Goal: Find specific page/section: Find specific page/section

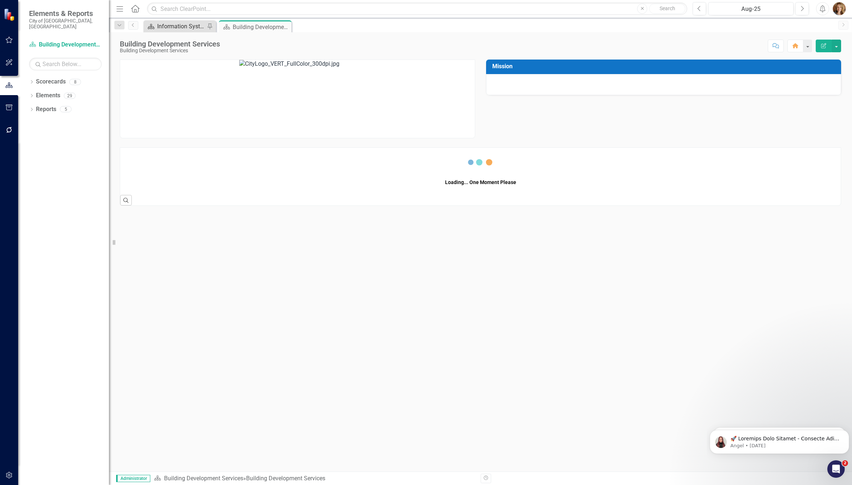
drag, startPoint x: 0, startPoint y: 0, endPoint x: 179, endPoint y: 26, distance: 180.6
click at [179, 26] on div "Information Systems" at bounding box center [181, 26] width 48 height 9
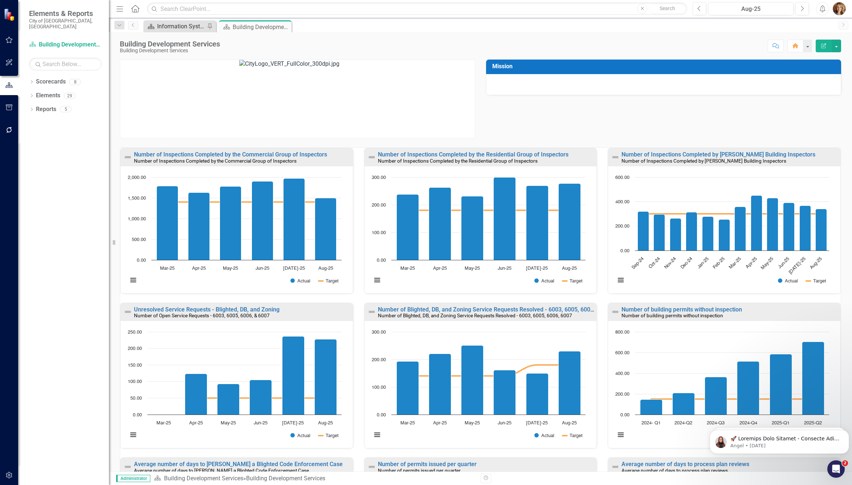
click at [179, 26] on div "Information Systems" at bounding box center [181, 26] width 48 height 9
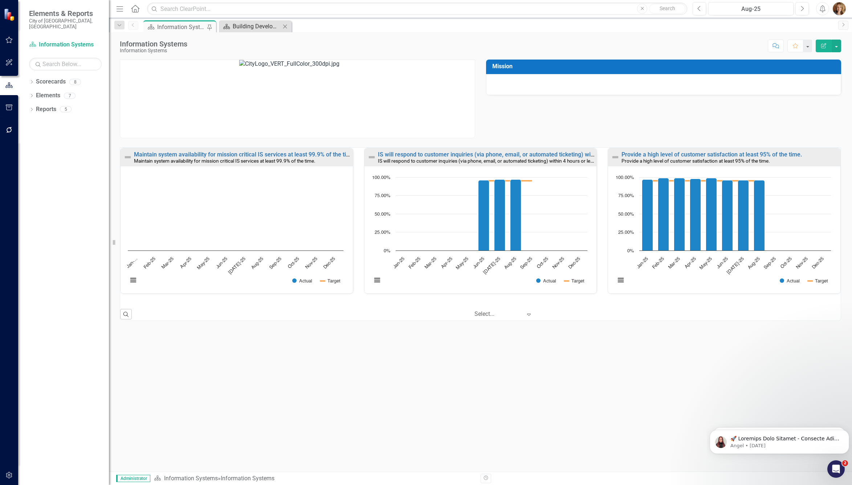
click at [263, 24] on div "Building Development Services" at bounding box center [257, 26] width 48 height 9
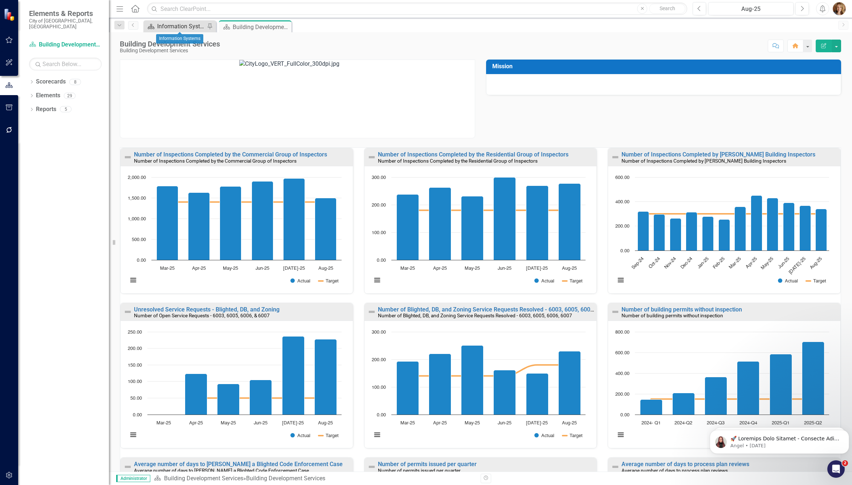
click at [174, 27] on div "Information Systems" at bounding box center [181, 26] width 48 height 9
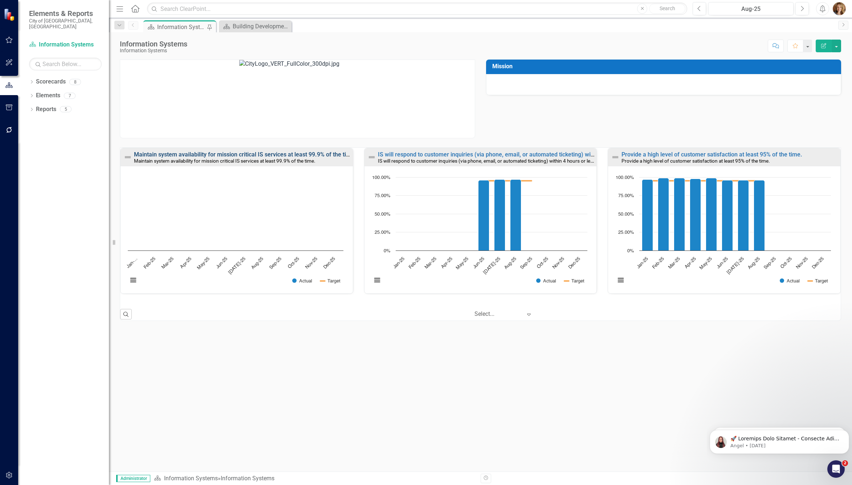
click at [143, 154] on link "Maintain system availability for mission critical IS services at least 99.9% of…" at bounding box center [245, 154] width 222 height 7
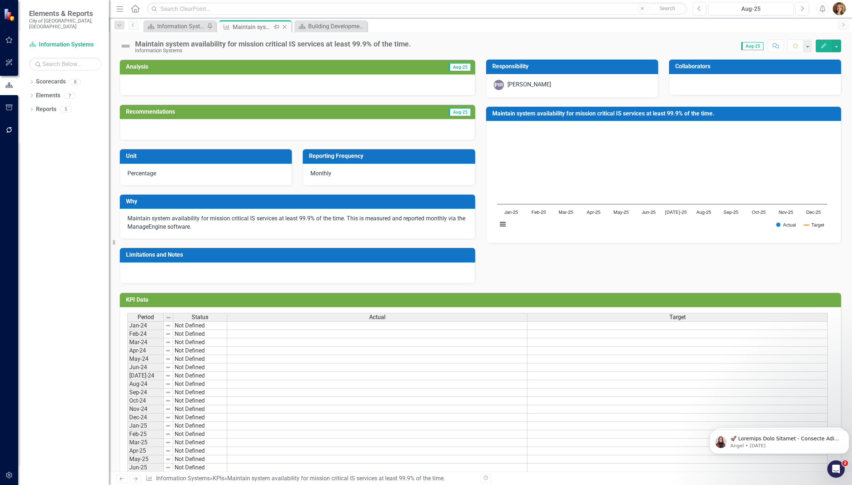
click at [287, 27] on icon "Close" at bounding box center [284, 27] width 7 height 6
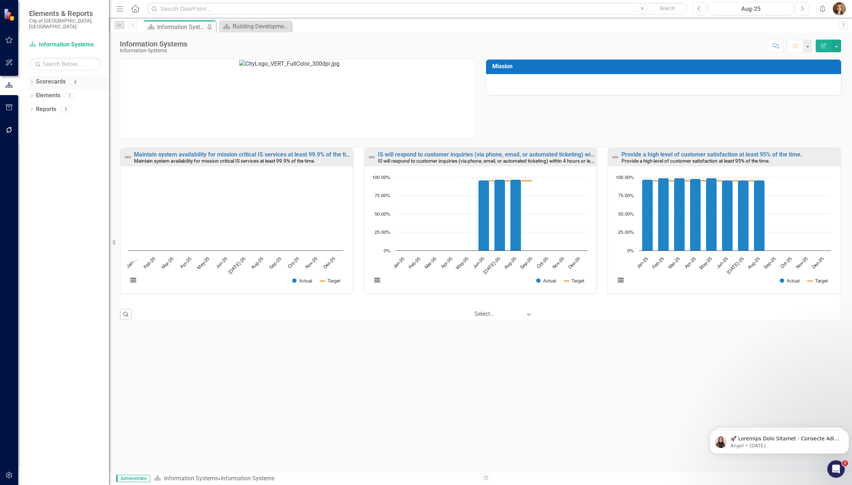
click at [32, 80] on icon at bounding box center [32, 81] width 2 height 3
click at [33, 93] on icon "Dropdown" at bounding box center [35, 95] width 5 height 4
click at [70, 119] on link "Environmental Services" at bounding box center [78, 123] width 62 height 8
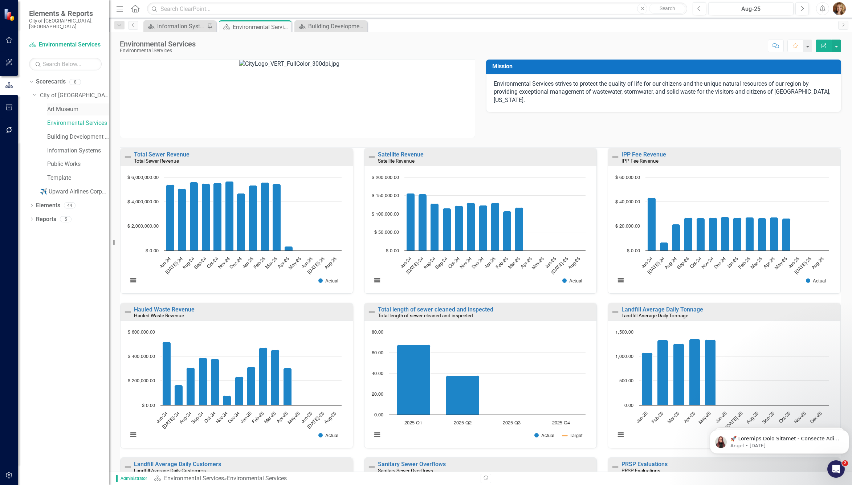
click at [61, 105] on link "Art Museum" at bounding box center [78, 109] width 62 height 8
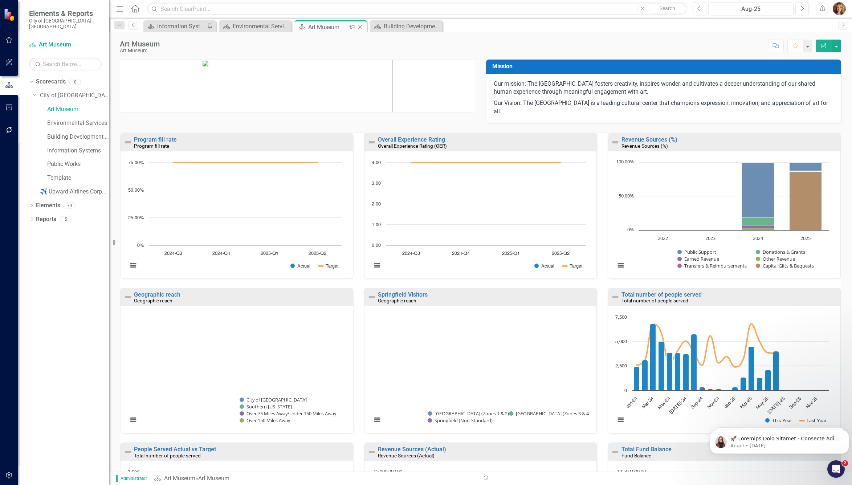
click at [362, 28] on icon "Close" at bounding box center [360, 27] width 7 height 6
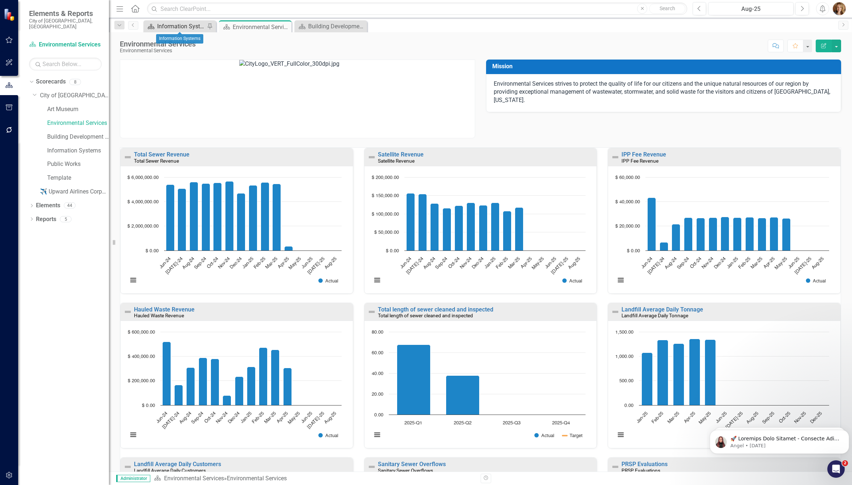
click at [184, 29] on div "Information Systems" at bounding box center [181, 26] width 48 height 9
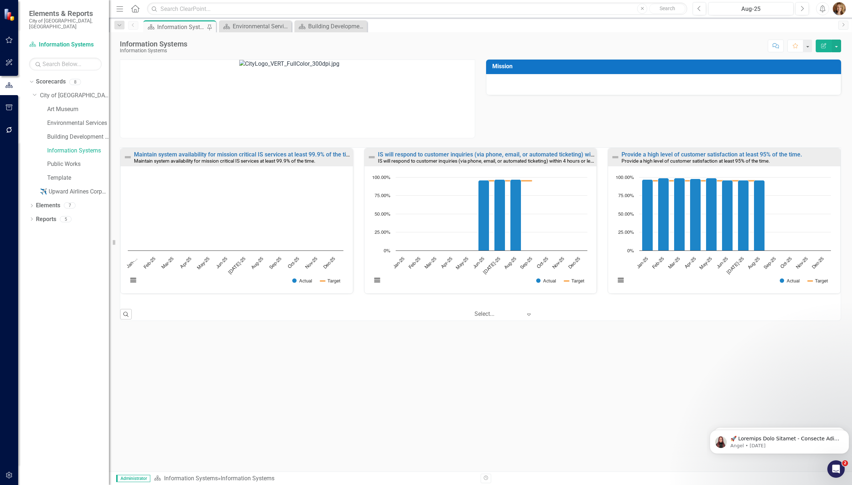
click at [810, 29] on div "Scorecard Information Systems Pin Scorecard Environmental Services Close Scorec…" at bounding box center [488, 26] width 693 height 12
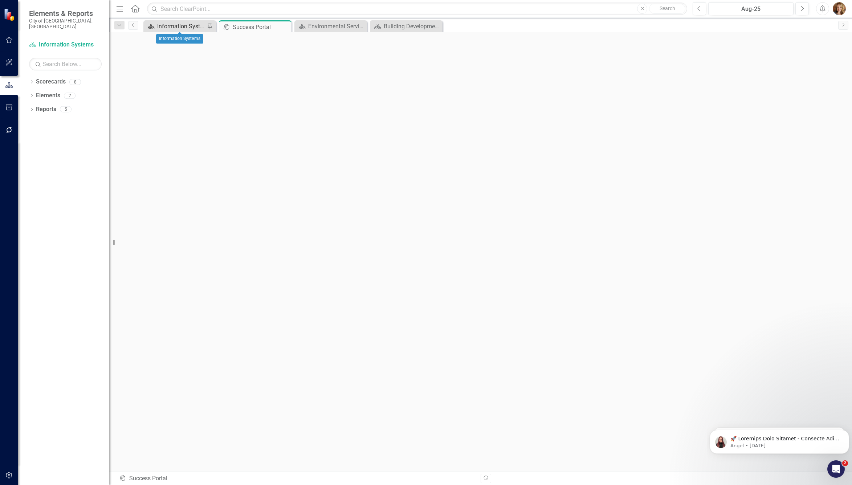
click at [184, 27] on div "Information Systems" at bounding box center [181, 26] width 48 height 9
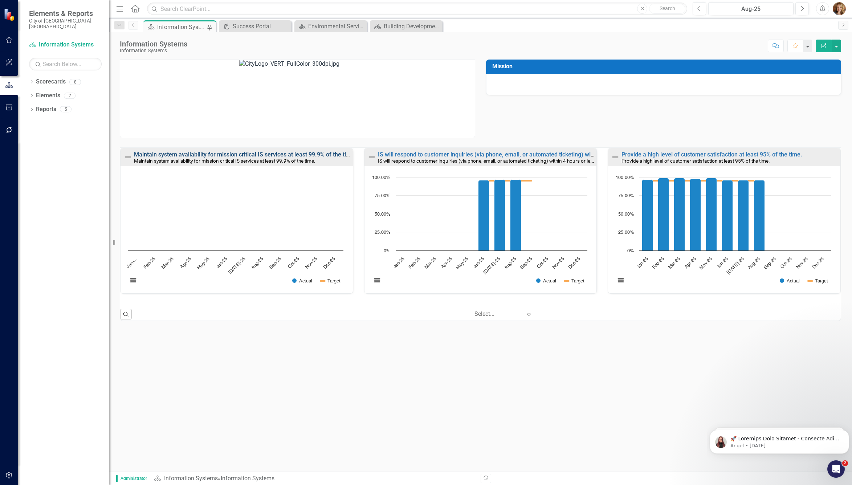
click at [219, 156] on link "Maintain system availability for mission critical IS services at least 99.9% of…" at bounding box center [245, 154] width 222 height 7
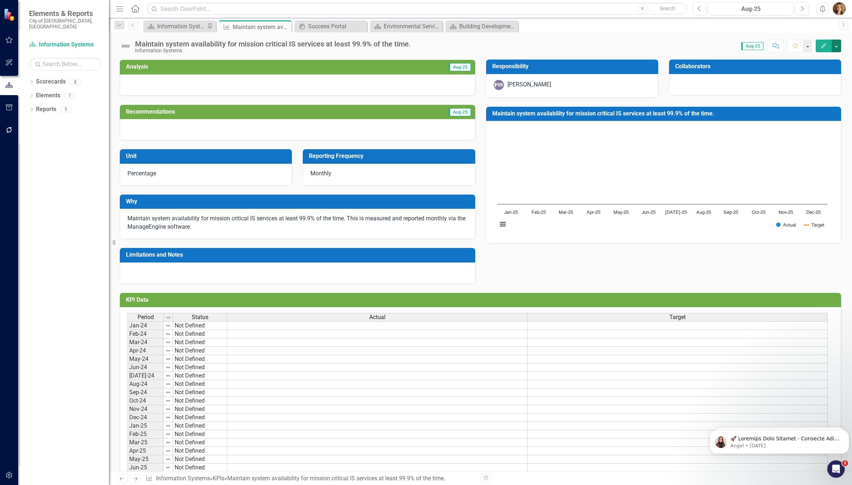
click at [833, 46] on button "button" at bounding box center [836, 46] width 9 height 13
click at [814, 56] on link "Edit Edit KPI" at bounding box center [811, 59] width 59 height 13
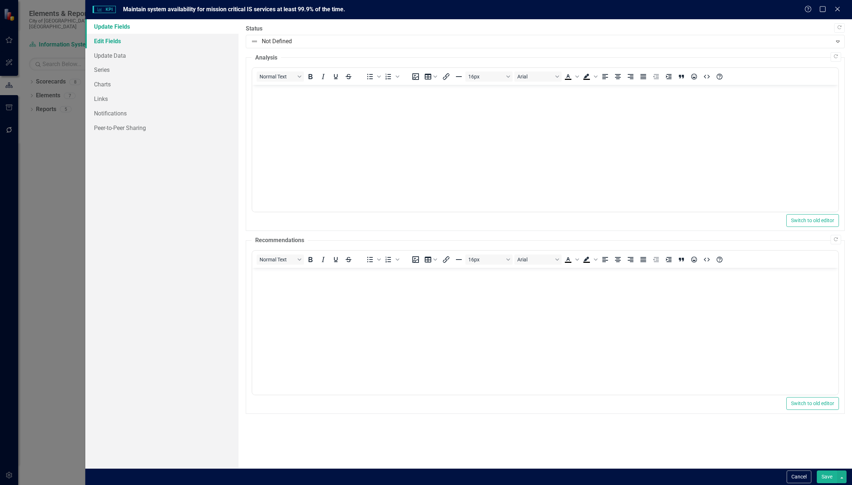
click at [109, 42] on link "Edit Fields" at bounding box center [161, 41] width 153 height 15
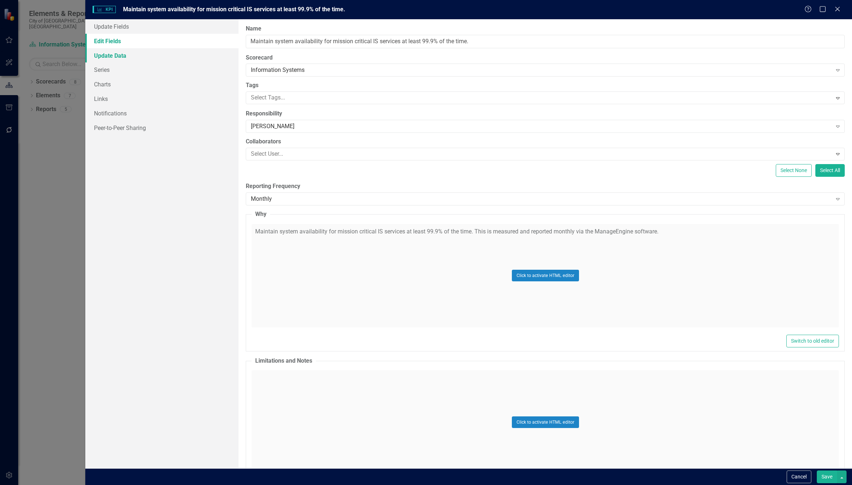
click at [112, 57] on link "Update Data" at bounding box center [161, 55] width 153 height 15
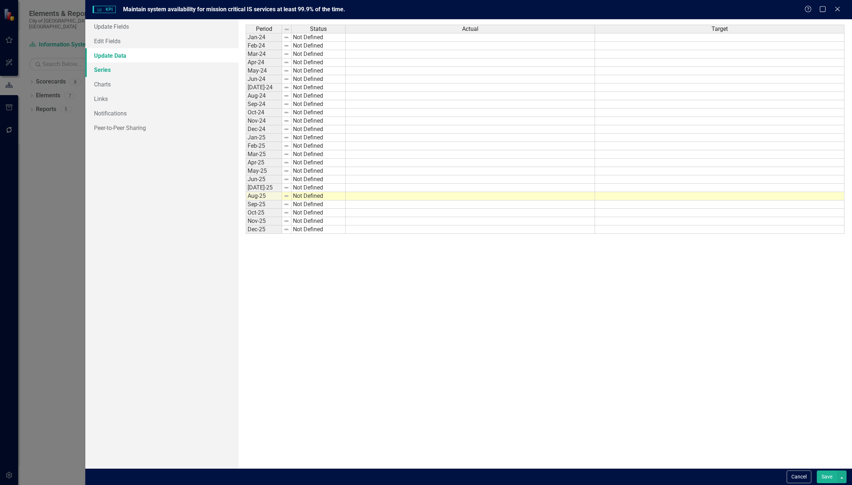
click at [110, 66] on link "Series" at bounding box center [161, 69] width 153 height 15
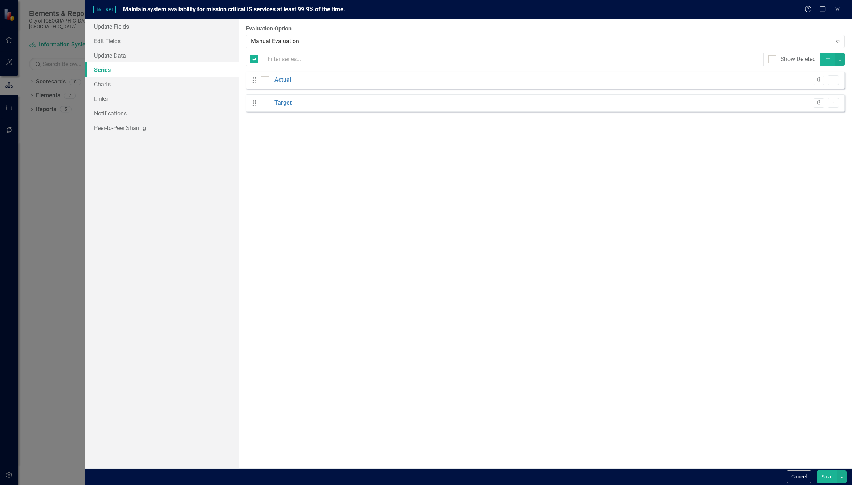
checkbox input "false"
click at [107, 82] on link "Charts" at bounding box center [161, 84] width 153 height 15
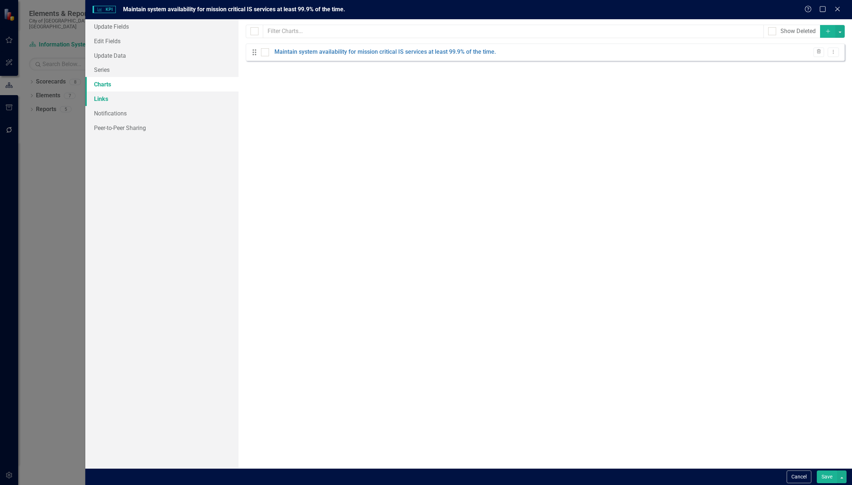
click at [107, 101] on link "Links" at bounding box center [161, 99] width 153 height 15
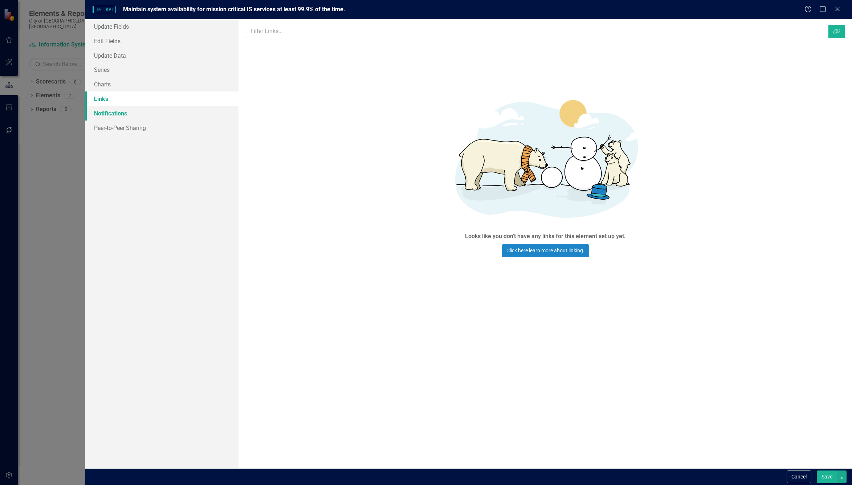
click at [113, 112] on link "Notifications" at bounding box center [161, 113] width 153 height 15
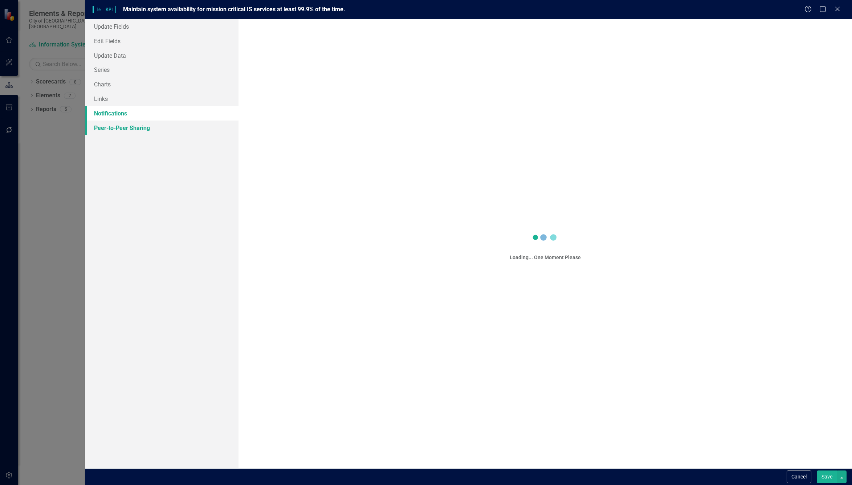
click at [117, 131] on link "Peer-to-Peer Sharing" at bounding box center [161, 128] width 153 height 15
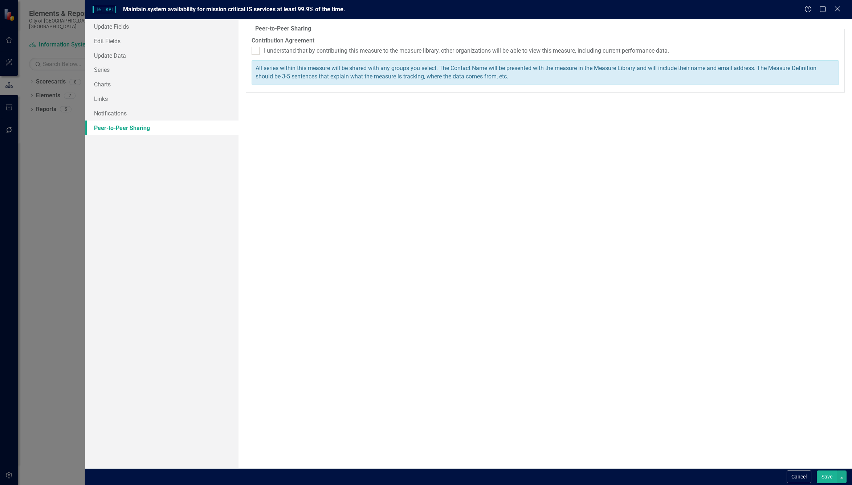
click at [836, 11] on icon at bounding box center [837, 8] width 5 height 5
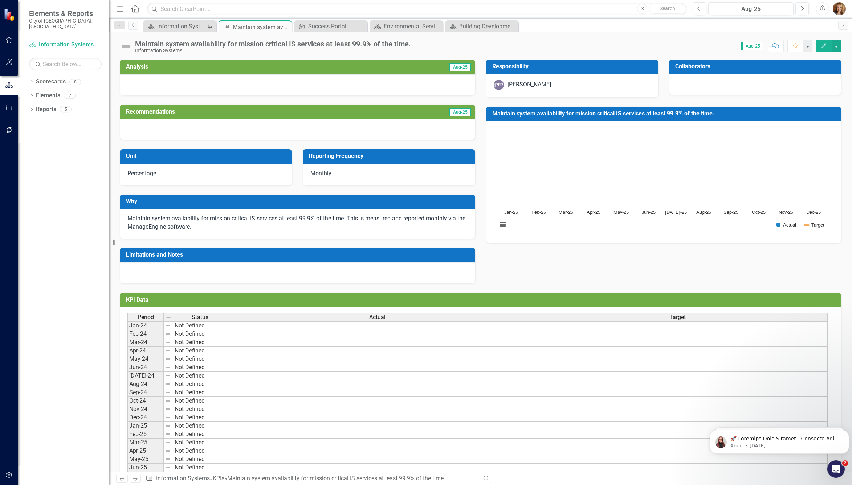
click at [156, 174] on span "Percentage" at bounding box center [141, 173] width 29 height 7
click at [171, 135] on div at bounding box center [298, 129] width 356 height 21
click at [196, 110] on h3 "Recommendations" at bounding box center [244, 112] width 236 height 7
click at [219, 80] on div at bounding box center [298, 84] width 356 height 21
click at [230, 64] on h3 "Analysis" at bounding box center [211, 67] width 170 height 7
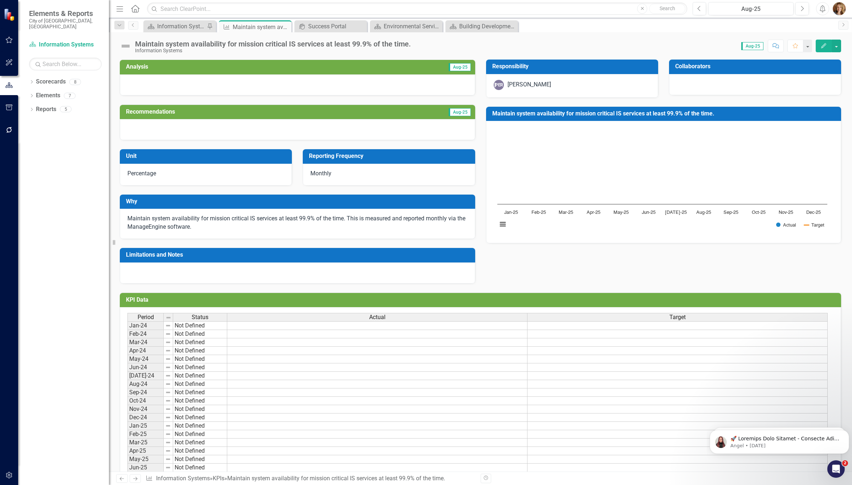
click at [183, 61] on div "Analysis Aug-25" at bounding box center [298, 67] width 356 height 15
click at [141, 49] on div "Information Systems" at bounding box center [273, 50] width 276 height 5
click at [143, 45] on div "Maintain system availability for mission critical IS services at least 99.9% of…" at bounding box center [273, 44] width 276 height 8
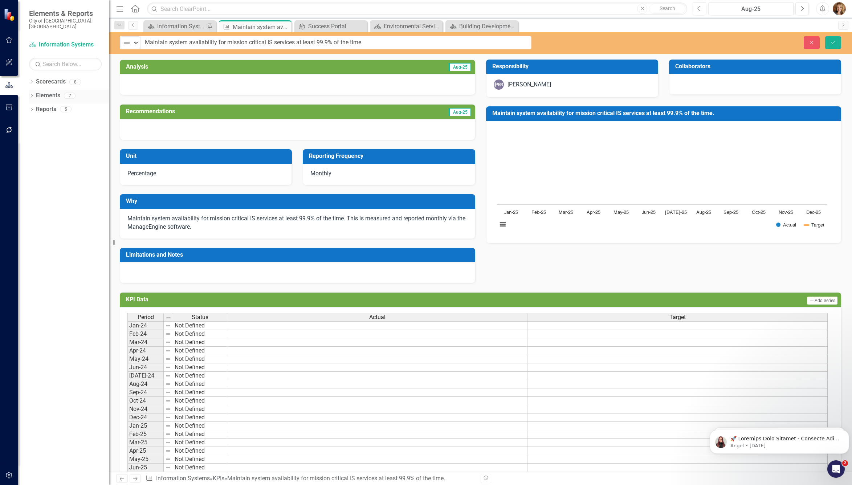
click at [31, 94] on div "Dropdown" at bounding box center [31, 97] width 5 height 6
click at [36, 122] on icon "Dropdown" at bounding box center [35, 124] width 5 height 4
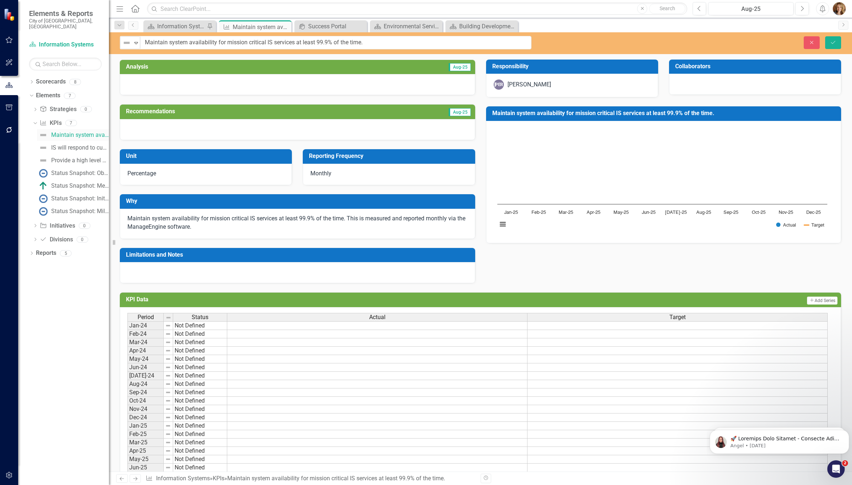
click at [81, 132] on div "Maintain system availability for mission critical IS services at least 99.9% of…" at bounding box center [80, 135] width 58 height 7
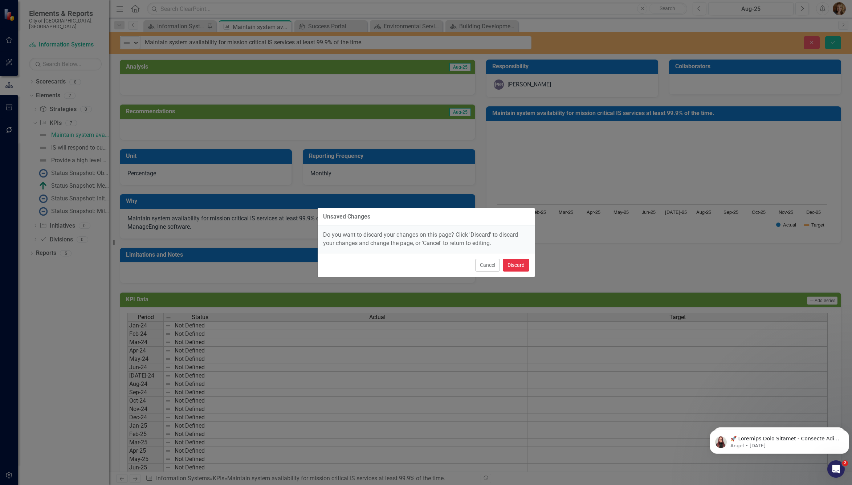
click at [517, 268] on button "Discard" at bounding box center [516, 265] width 27 height 13
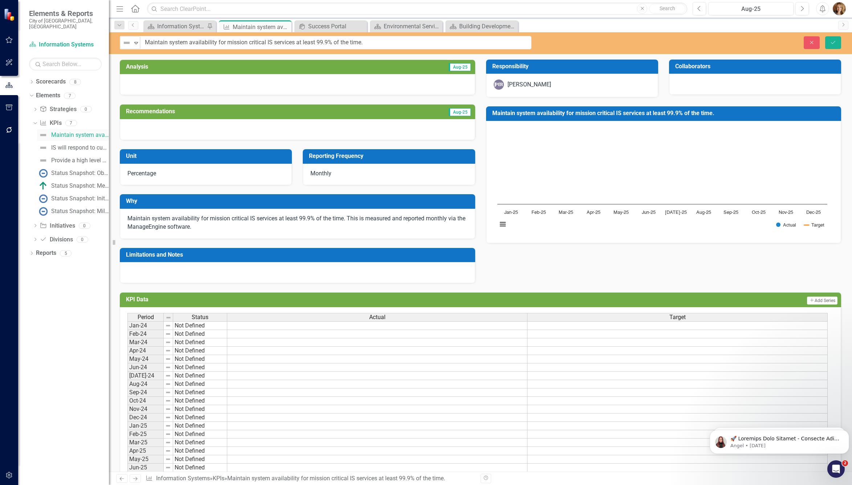
click at [82, 132] on div "Maintain system availability for mission critical IS services at least 99.9% of…" at bounding box center [80, 135] width 58 height 7
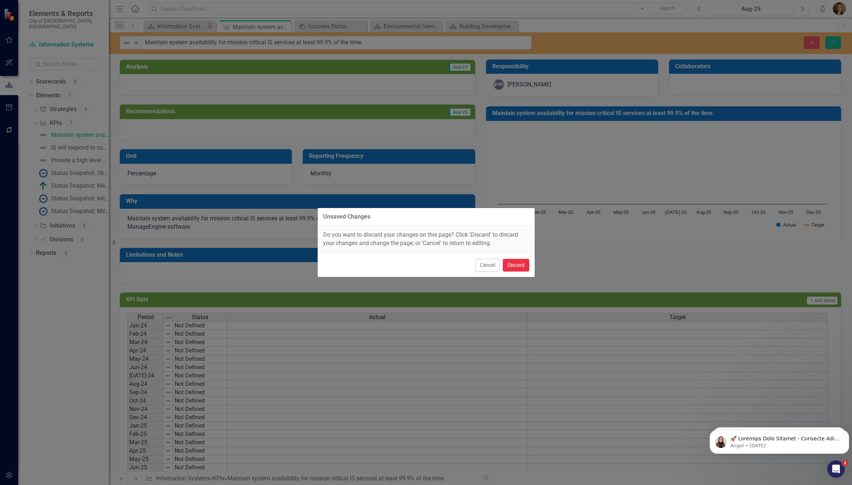
click at [509, 265] on button "Discard" at bounding box center [516, 265] width 27 height 13
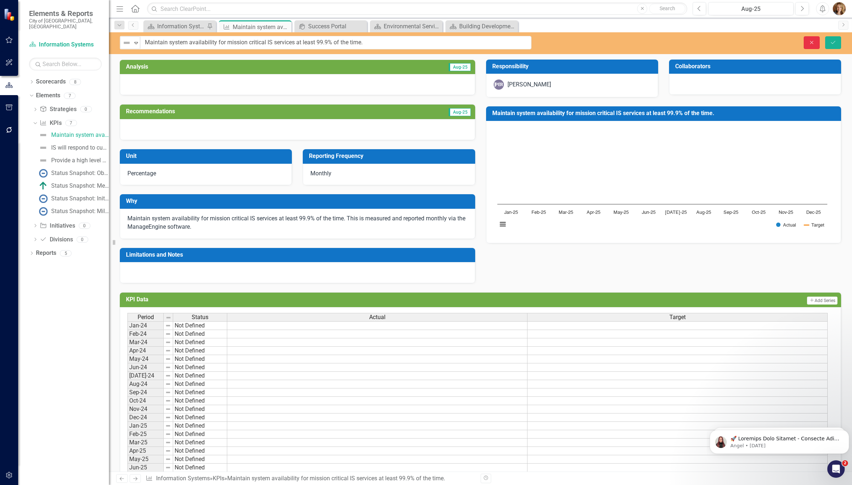
click at [808, 43] on button "Close" at bounding box center [812, 42] width 16 height 13
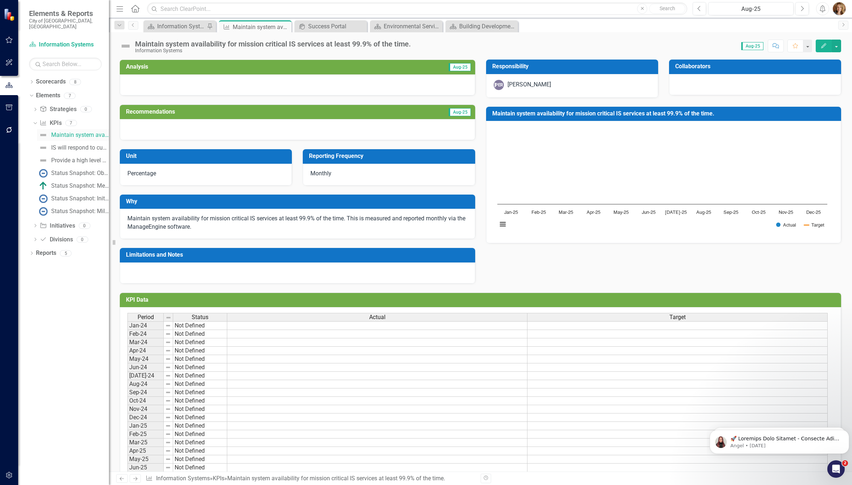
click at [70, 132] on div "Maintain system availability for mission critical IS services at least 99.9% of…" at bounding box center [80, 135] width 58 height 7
click at [77, 146] on link "IS will respond to customer inquiries (via phone, email, or automated ticketing…" at bounding box center [73, 148] width 72 height 12
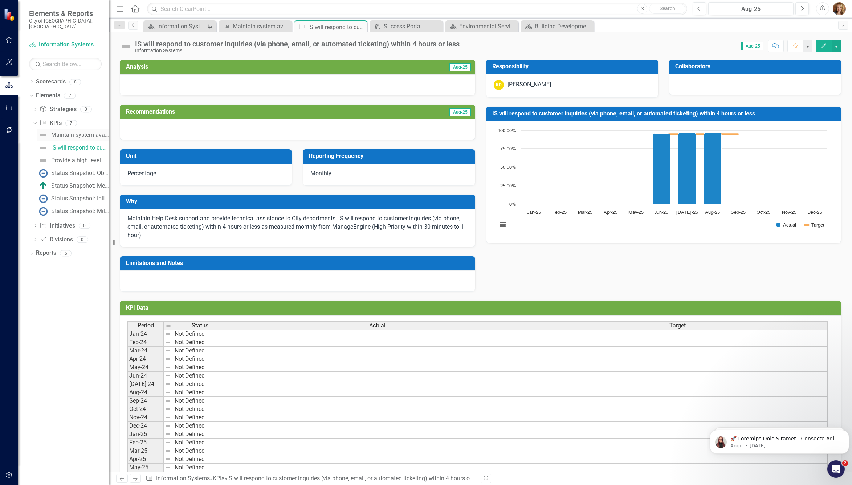
click at [77, 132] on div "Maintain system availability for mission critical IS services at least 99.9% of…" at bounding box center [80, 135] width 58 height 7
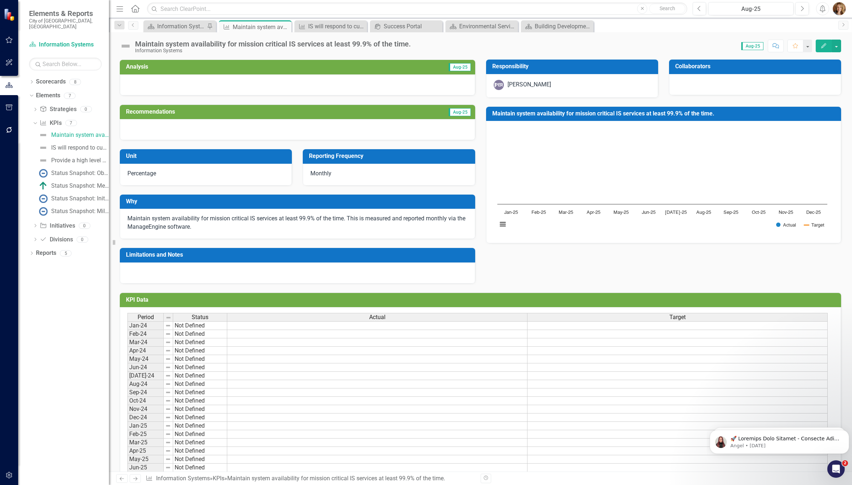
drag, startPoint x: 77, startPoint y: 130, endPoint x: 474, endPoint y: 39, distance: 407.3
click at [474, 39] on div "Maintain system availability for mission critical IS services at least 99.9% of…" at bounding box center [480, 43] width 743 height 22
click at [284, 27] on icon "Close" at bounding box center [284, 27] width 7 height 6
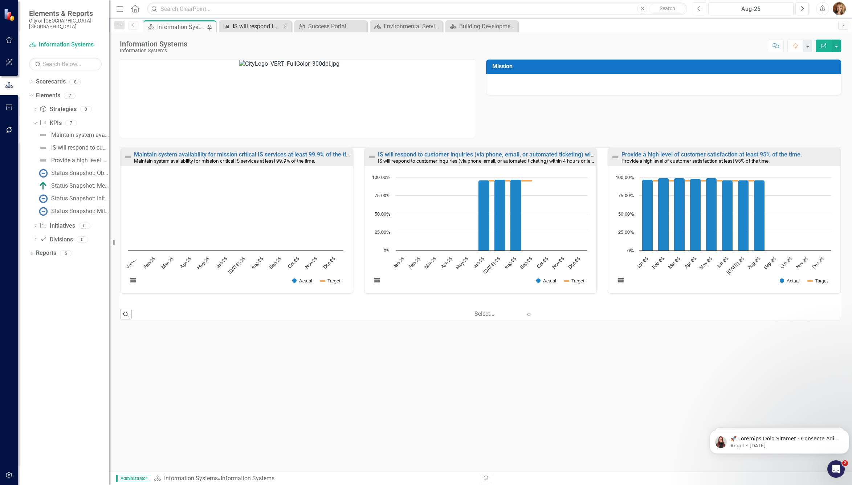
click at [265, 27] on div "IS will respond to customer inquiries (via phone, email, or automated ticketing…" at bounding box center [257, 26] width 48 height 9
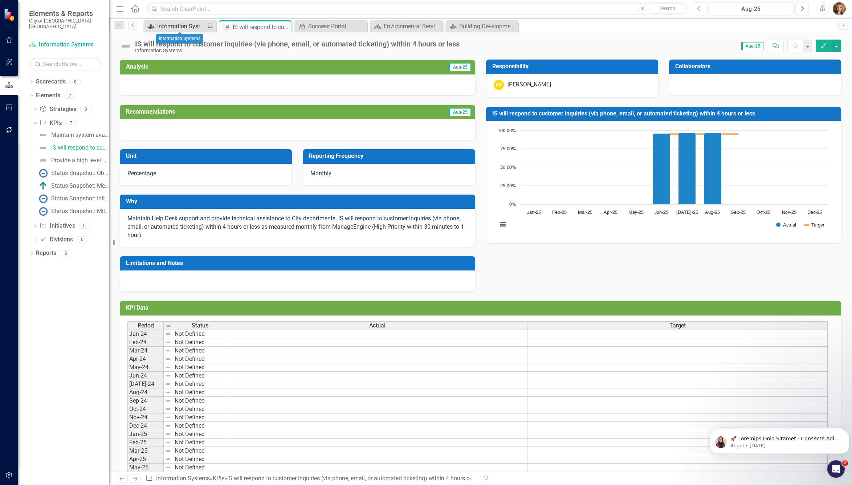
click at [165, 25] on div "Information Systems" at bounding box center [181, 26] width 48 height 9
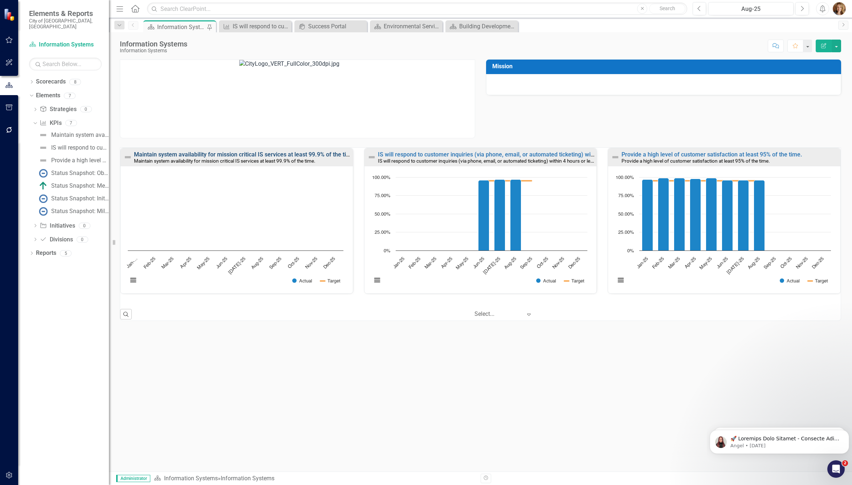
click at [310, 153] on link "Maintain system availability for mission critical IS services at least 99.9% of…" at bounding box center [245, 154] width 222 height 7
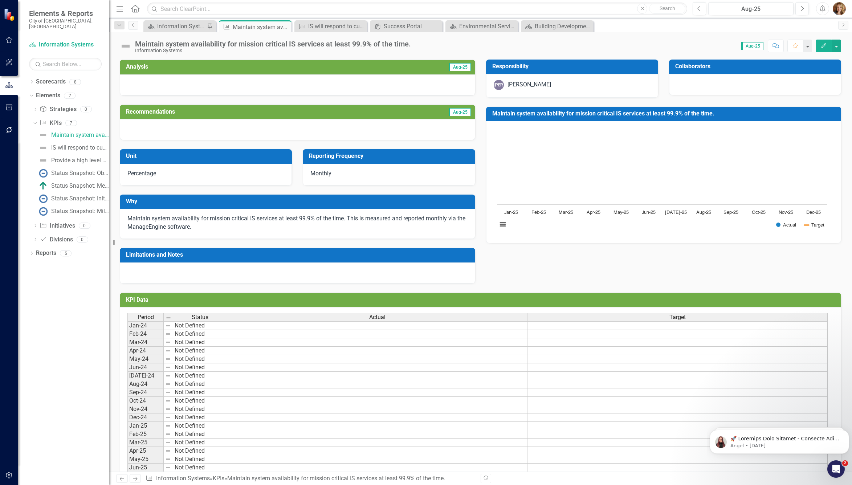
click at [285, 44] on div "Maintain system availability for mission critical IS services at least 99.9% of…" at bounding box center [273, 44] width 276 height 8
click at [827, 48] on icon "Edit" at bounding box center [824, 45] width 7 height 5
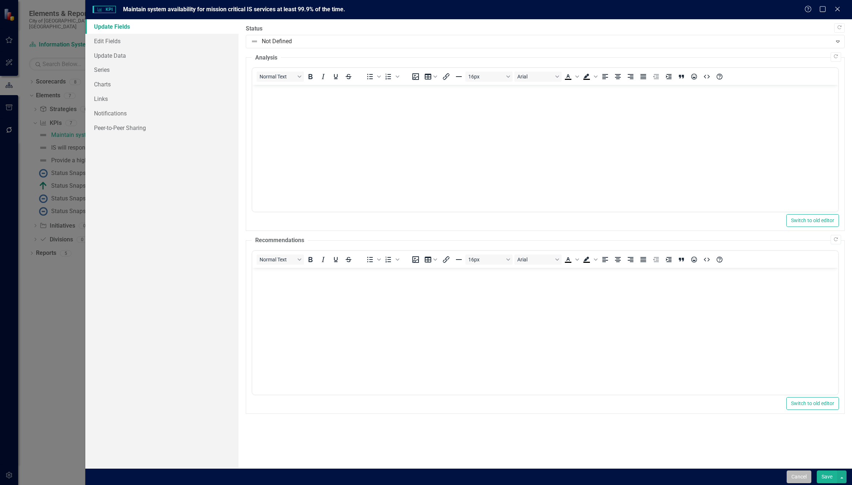
click at [800, 478] on button "Cancel" at bounding box center [799, 477] width 25 height 13
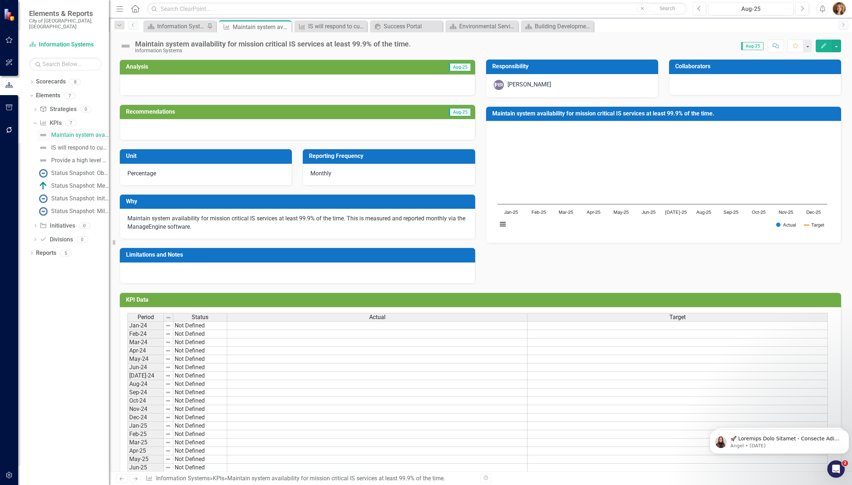
drag, startPoint x: 86, startPoint y: 132, endPoint x: 72, endPoint y: 132, distance: 13.4
click at [72, 132] on div "Maintain system availability for mission critical IS services at least 99.9% of…" at bounding box center [80, 135] width 58 height 7
click at [71, 146] on link "IS will respond to customer inquiries (via phone, email, or automated ticketing…" at bounding box center [73, 148] width 72 height 12
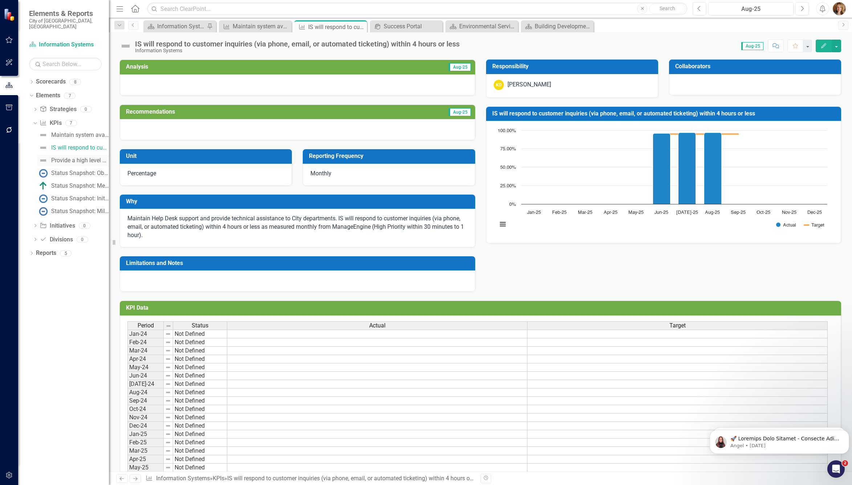
click at [72, 157] on div "Provide a high level of customer satisfaction at least 95% of the time." at bounding box center [80, 160] width 58 height 7
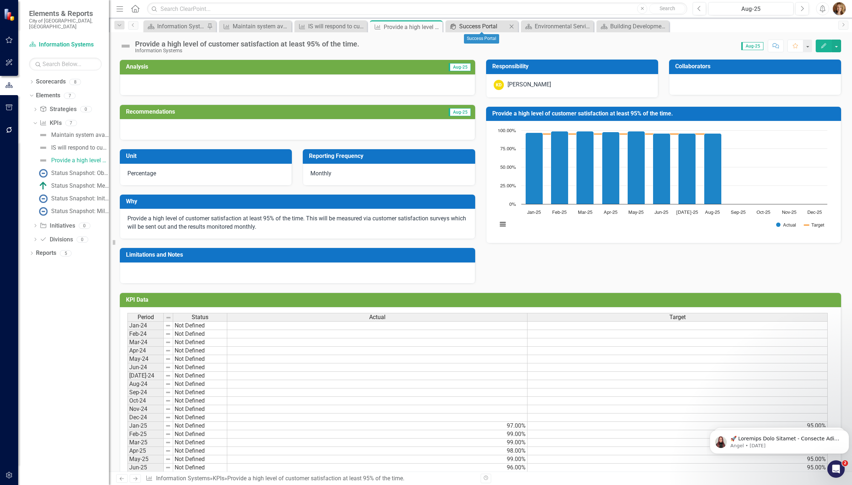
click at [474, 28] on div "Success Portal" at bounding box center [483, 26] width 48 height 9
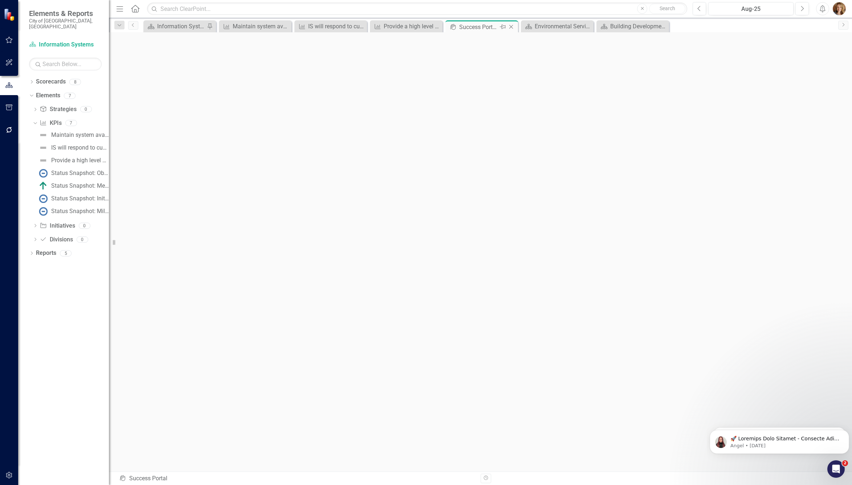
click at [510, 27] on icon "Close" at bounding box center [511, 27] width 7 height 6
